Goal: Find contact information: Find contact information

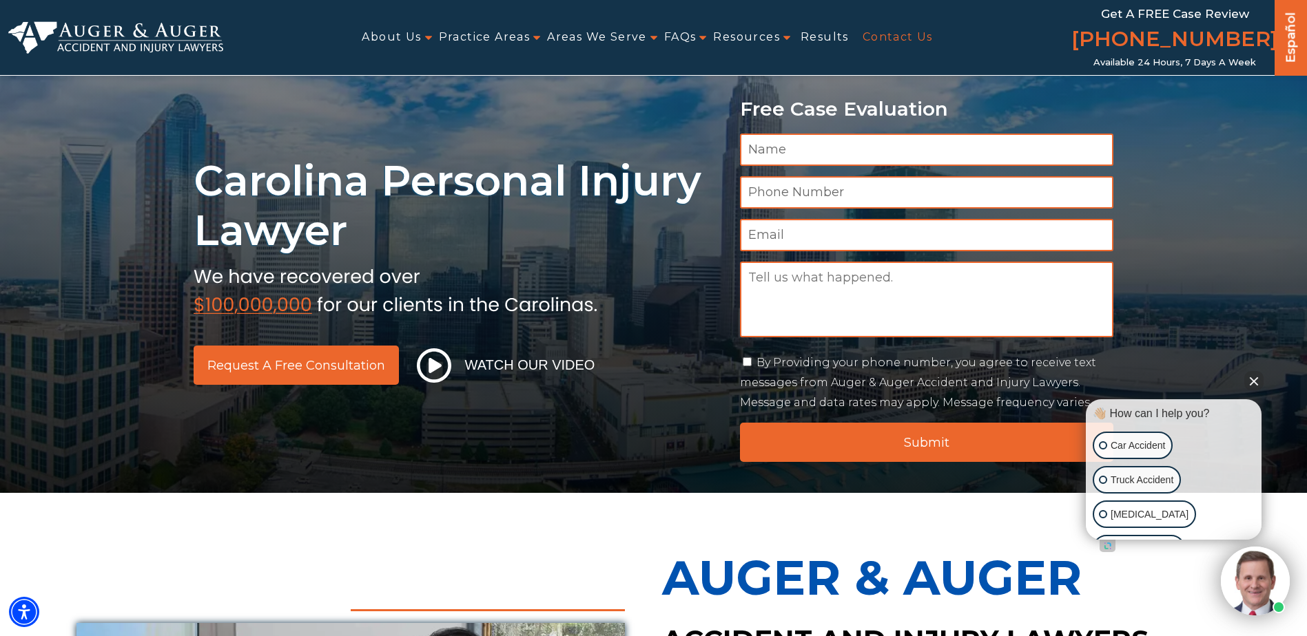
click at [911, 40] on link "Contact Us" at bounding box center [897, 37] width 70 height 31
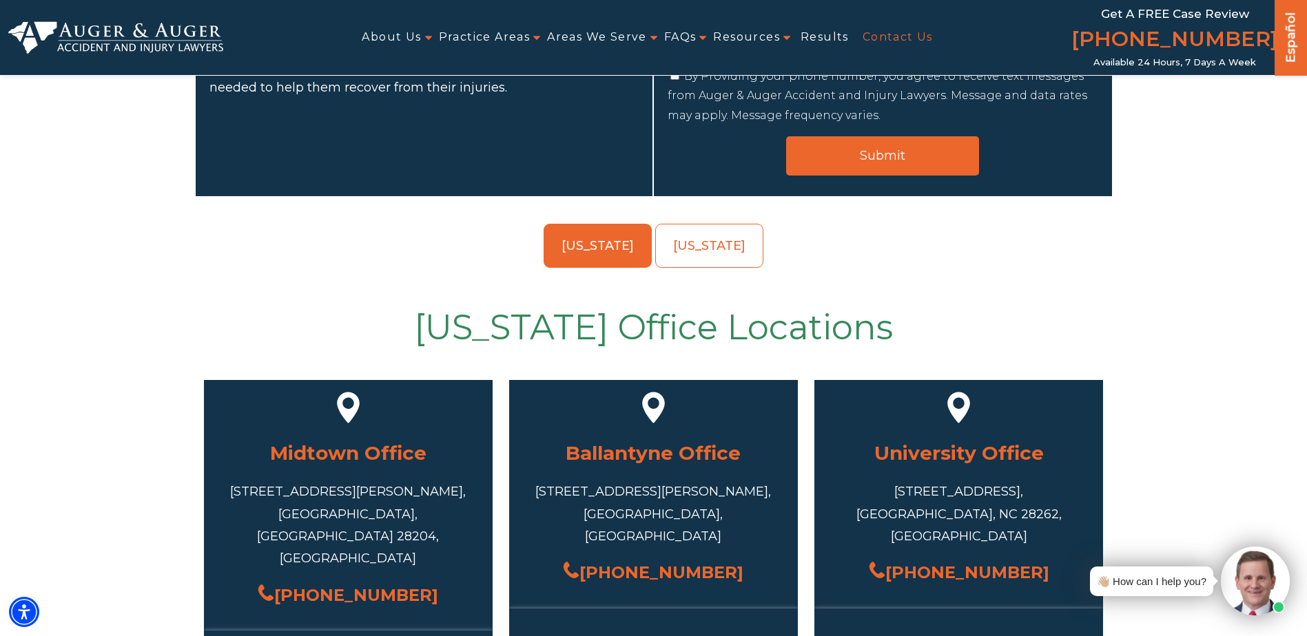
scroll to position [482, 0]
